Goal: Transaction & Acquisition: Purchase product/service

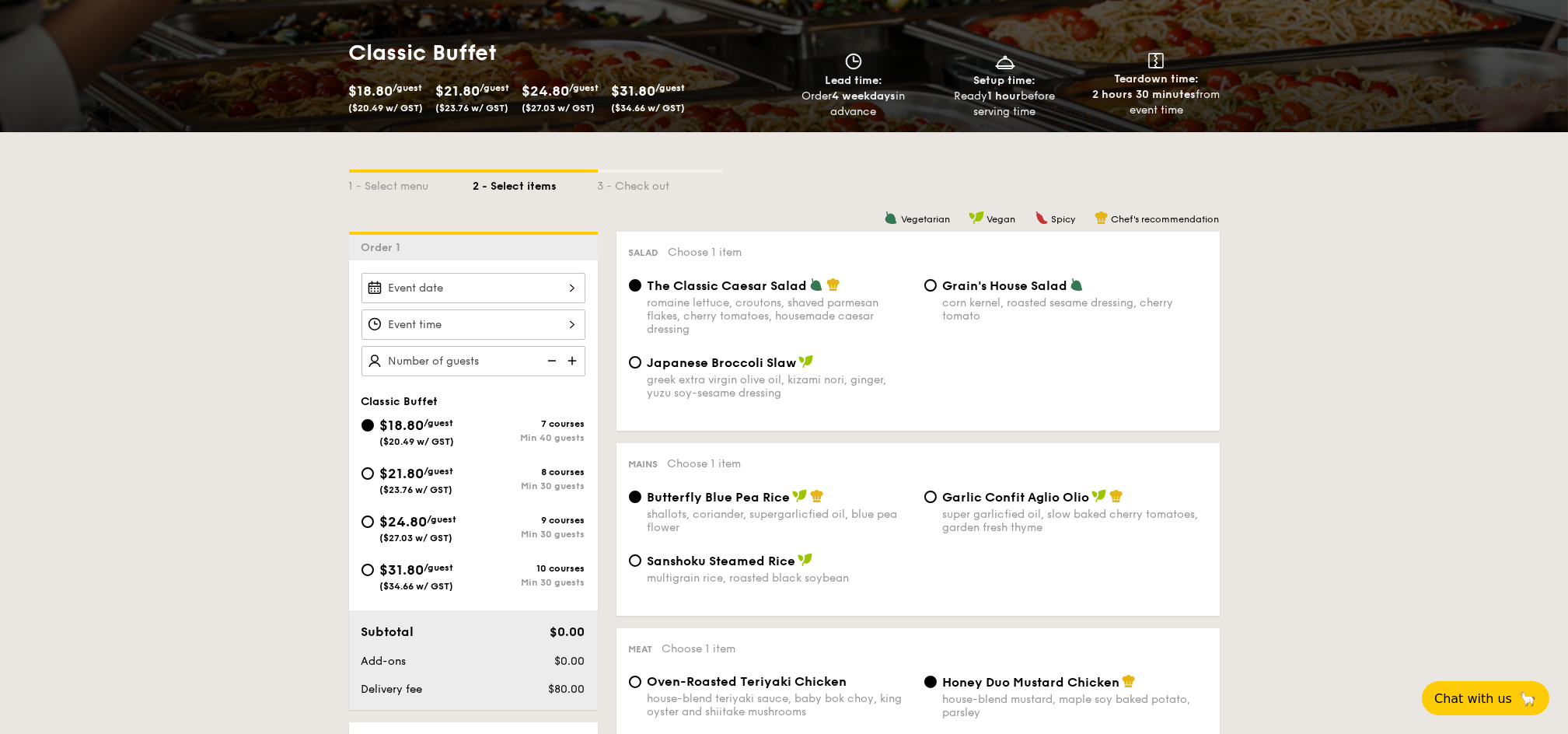
click at [357, 519] on div "$24.80 /guest ($27.03 w/ GST) 9 courses Min 30 guests" at bounding box center [474, 531] width 237 height 42
click at [363, 525] on input "$24.80 /guest ($27.03 w/ GST) 9 courses Min 30 guests" at bounding box center [368, 521] width 12 height 12
radio input "true"
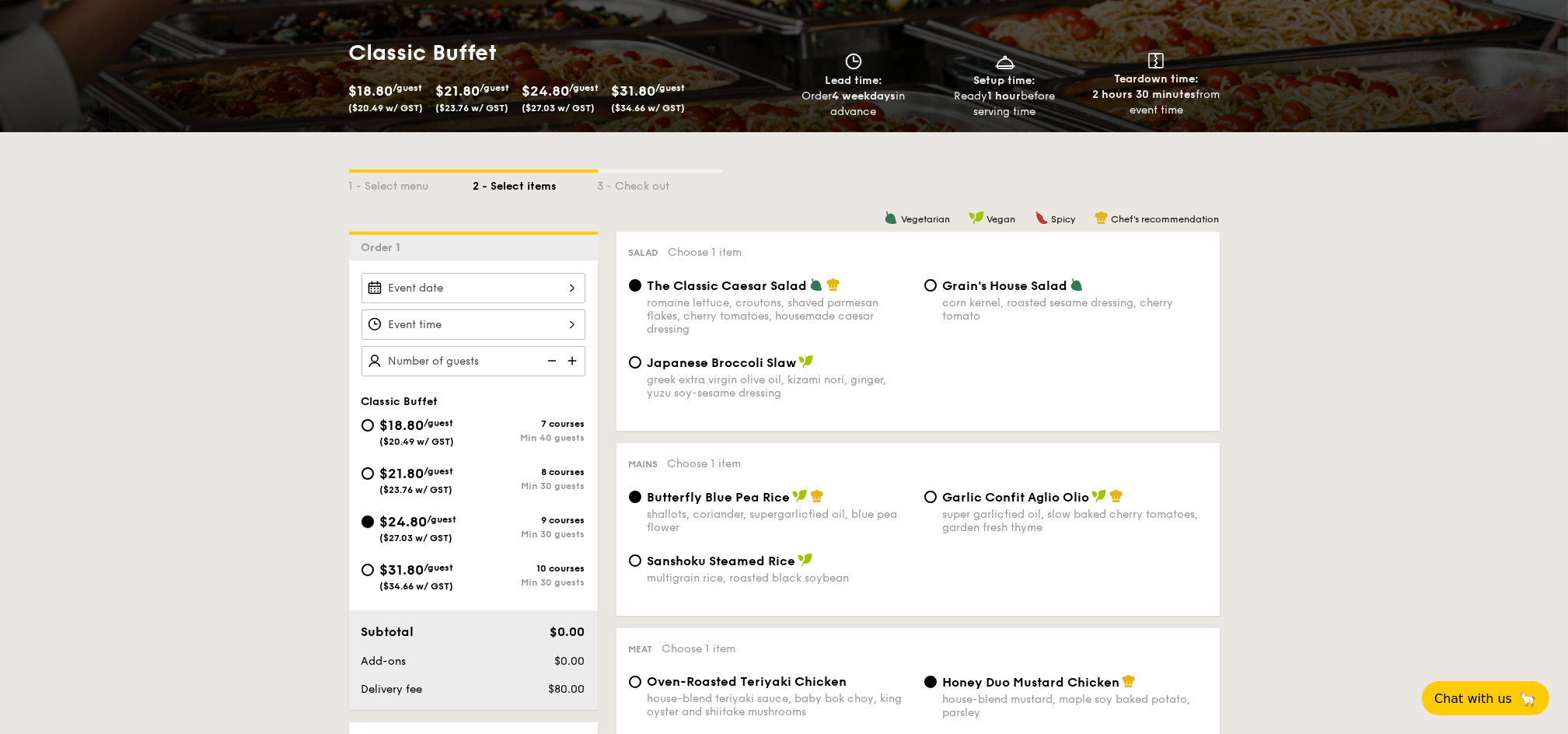
radio input "true"
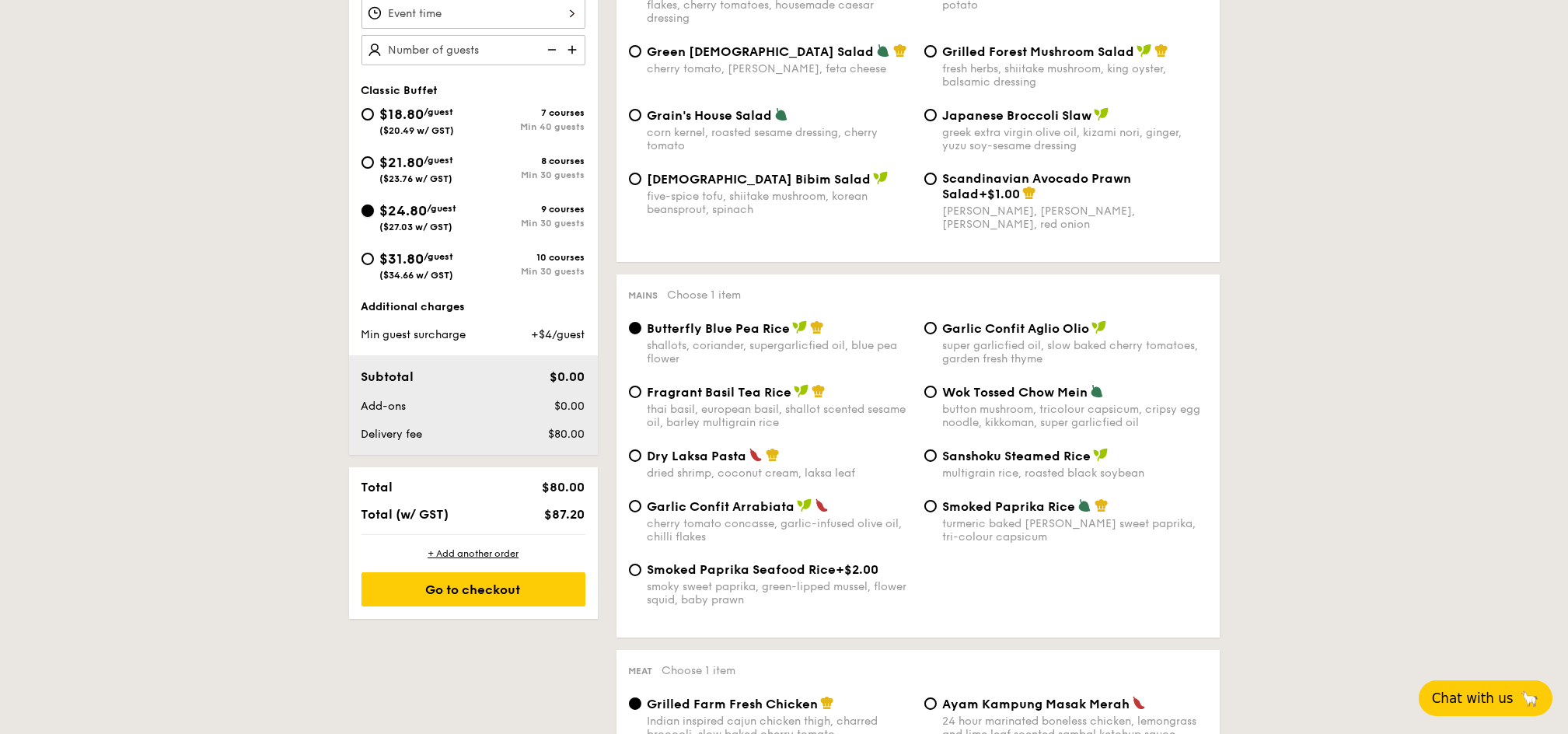
scroll to position [311, 0]
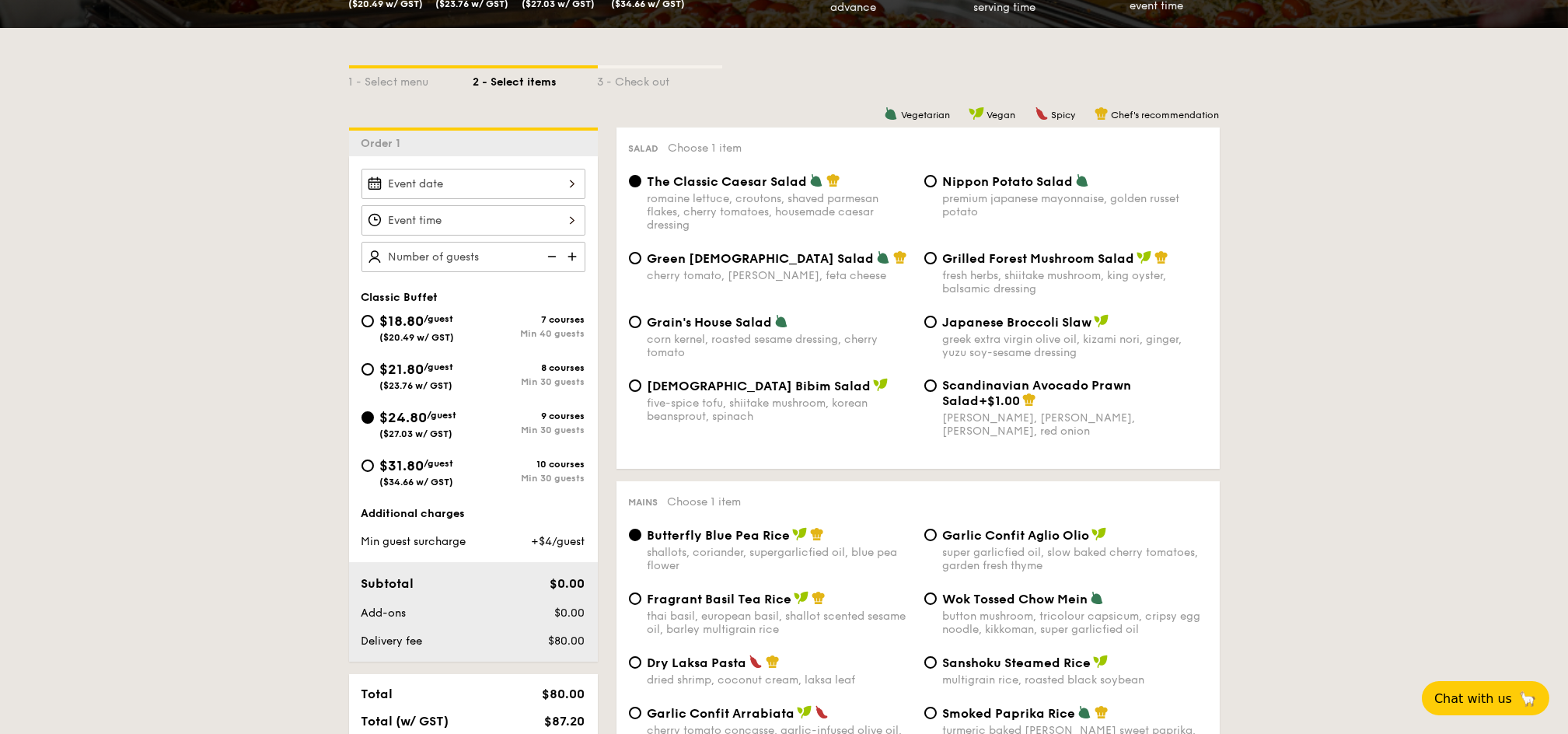
click at [575, 181] on div at bounding box center [474, 184] width 224 height 31
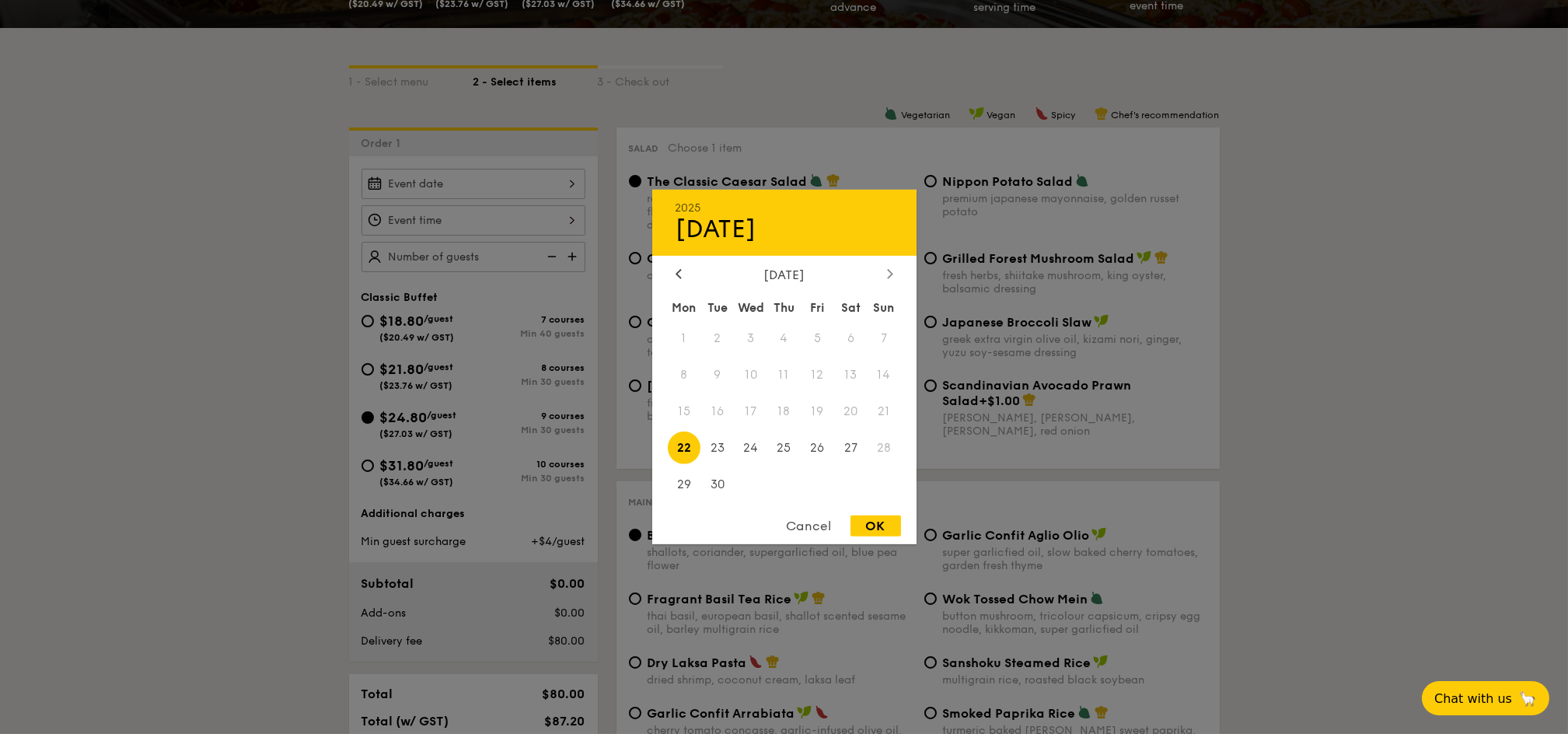
click at [888, 278] on div at bounding box center [890, 275] width 14 height 15
click at [815, 415] on span "14" at bounding box center [817, 411] width 33 height 33
click at [872, 522] on div "OK" at bounding box center [876, 525] width 51 height 21
type input "[DATE]"
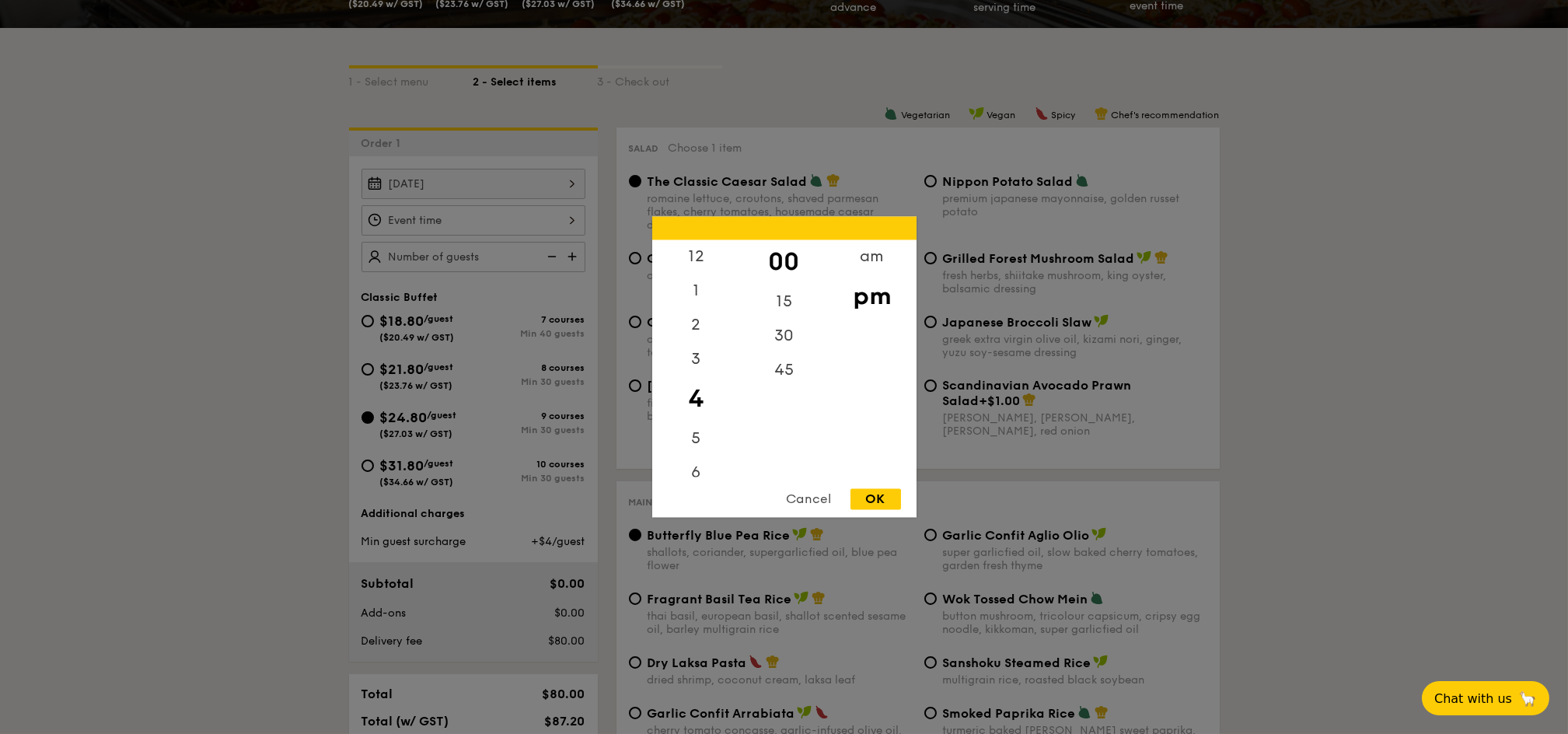
click at [570, 219] on div "12 1 2 3 4 5 6 7 8 9 10 11 00 15 30 45 am pm Cancel OK" at bounding box center [474, 220] width 224 height 31
click at [701, 256] on div "12" at bounding box center [696, 262] width 88 height 45
click at [874, 497] on div "OK" at bounding box center [876, 499] width 51 height 21
type input "12:00PM"
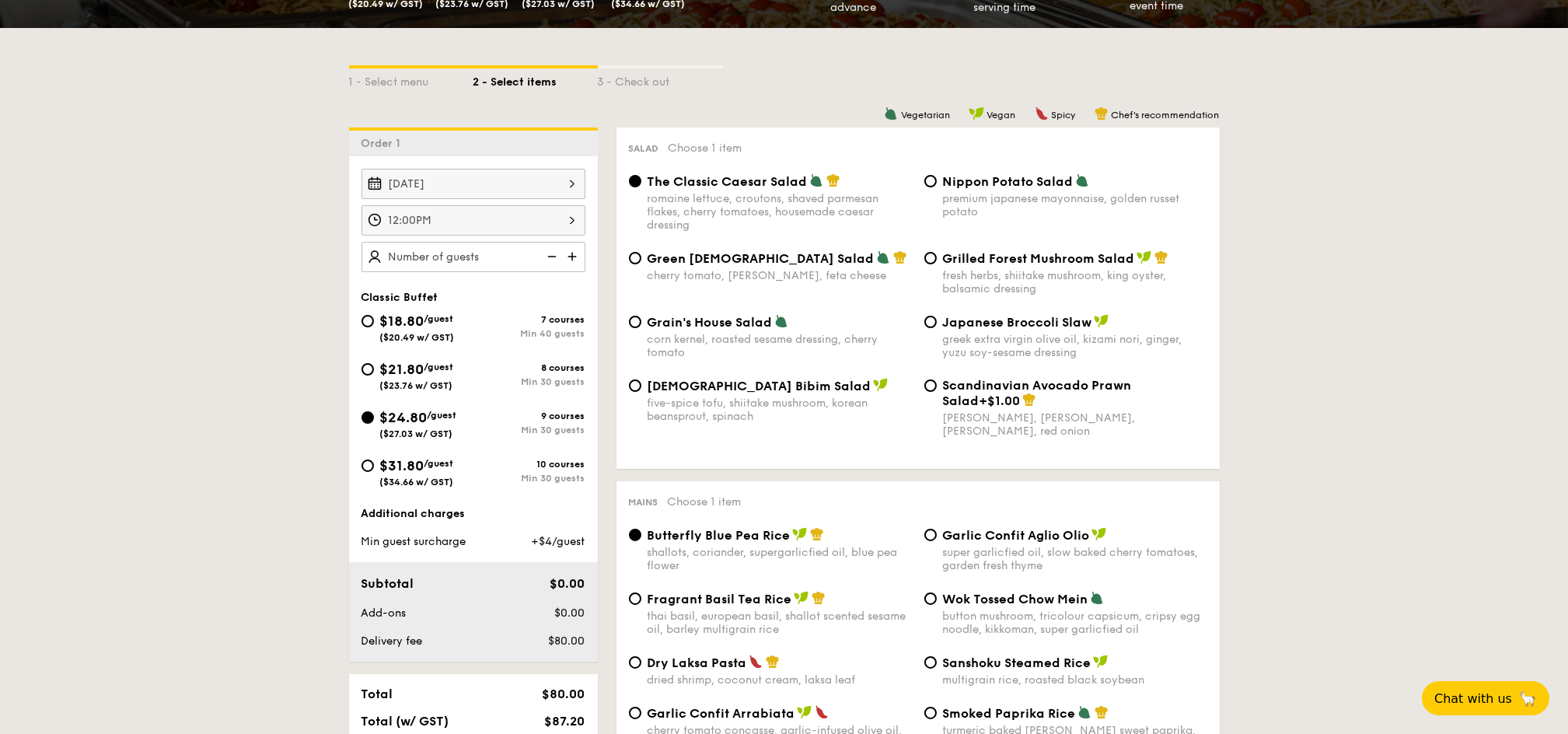
click at [573, 254] on img at bounding box center [574, 257] width 23 height 30
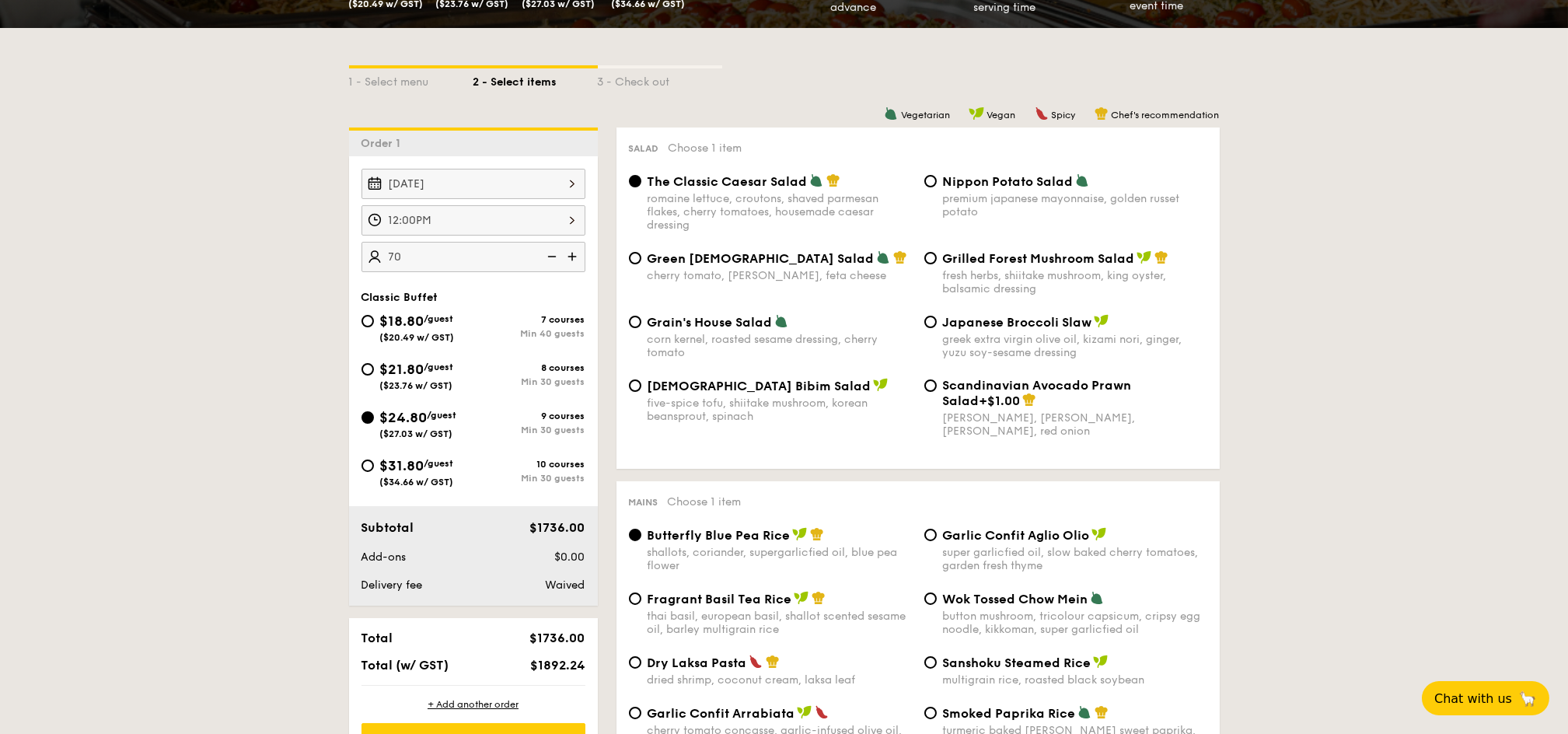
type input "70 guests"
click at [494, 294] on div "Classic Buffet" at bounding box center [474, 297] width 224 height 13
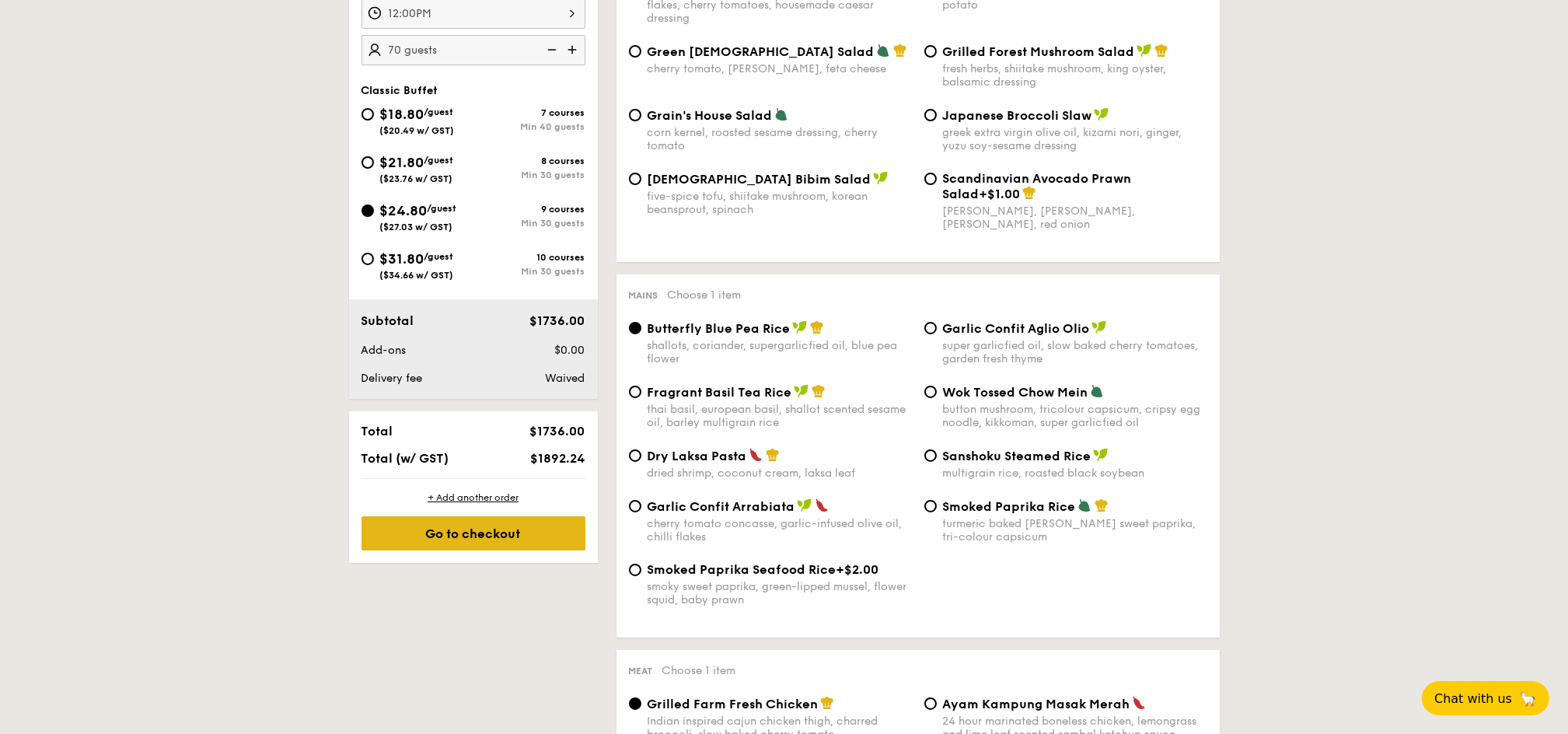
click at [513, 532] on div "Go to checkout" at bounding box center [474, 533] width 224 height 34
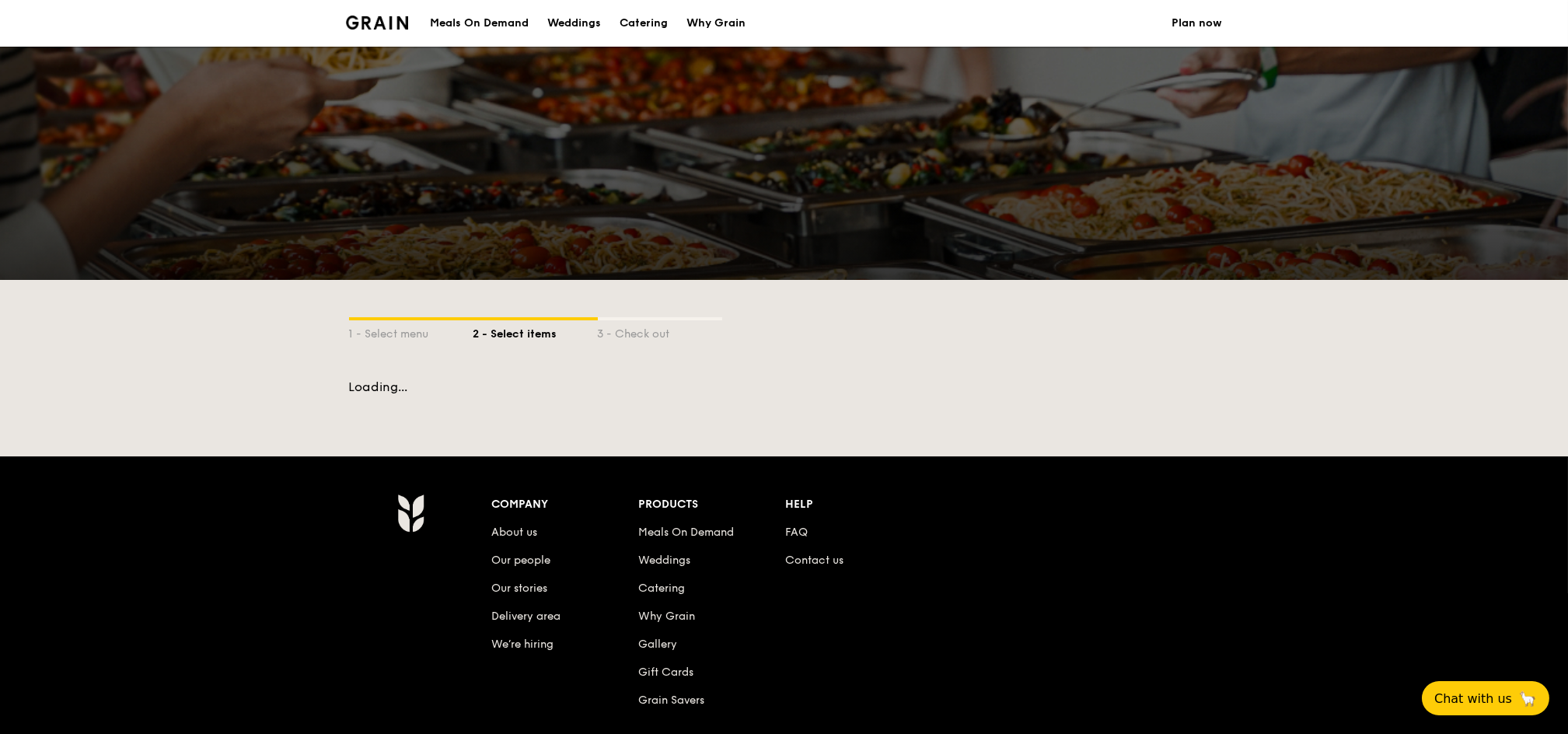
scroll to position [182, 0]
